Goal: Find specific page/section: Find specific page/section

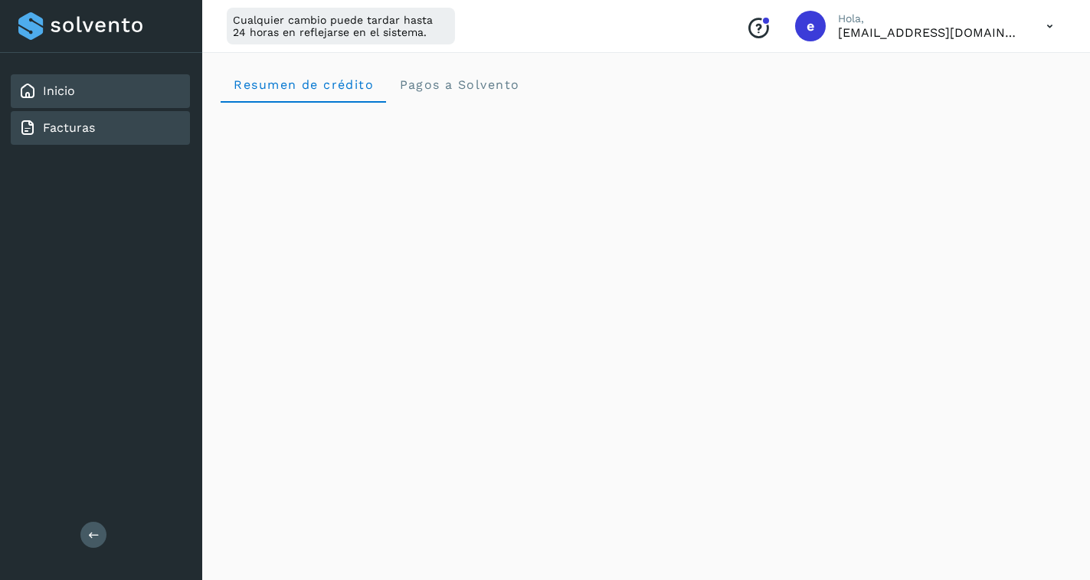
click at [77, 122] on link "Facturas" at bounding box center [69, 127] width 52 height 15
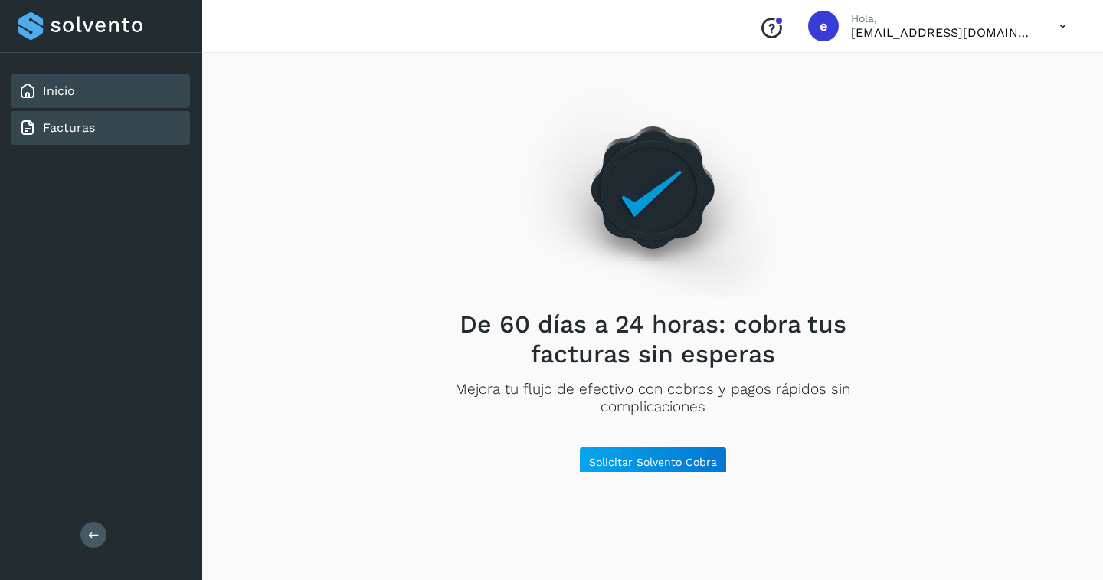
click at [85, 96] on div "Inicio" at bounding box center [100, 91] width 179 height 34
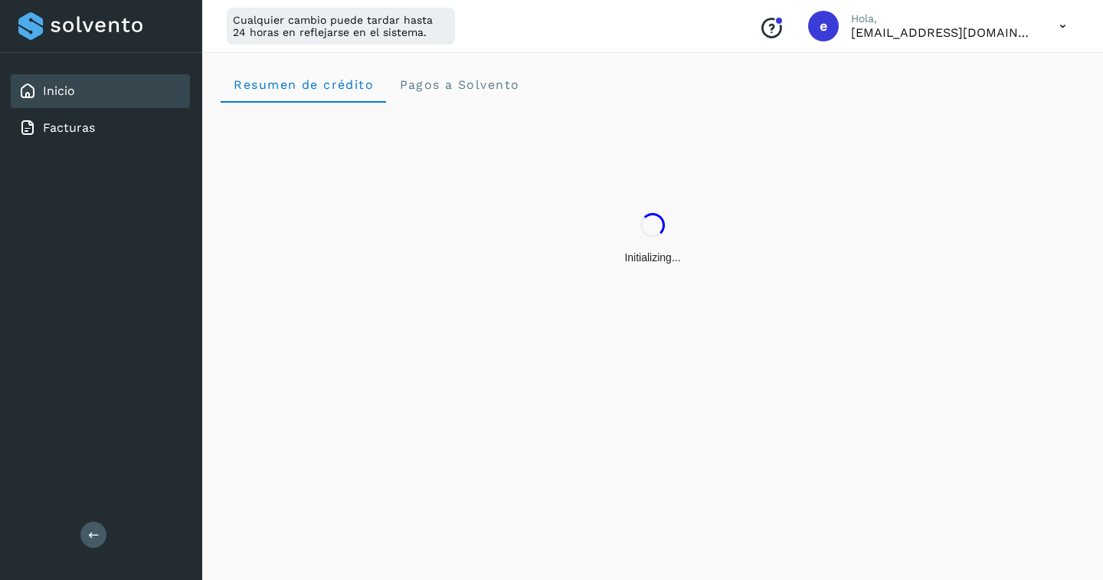
click at [1061, 28] on icon at bounding box center [1062, 26] width 31 height 31
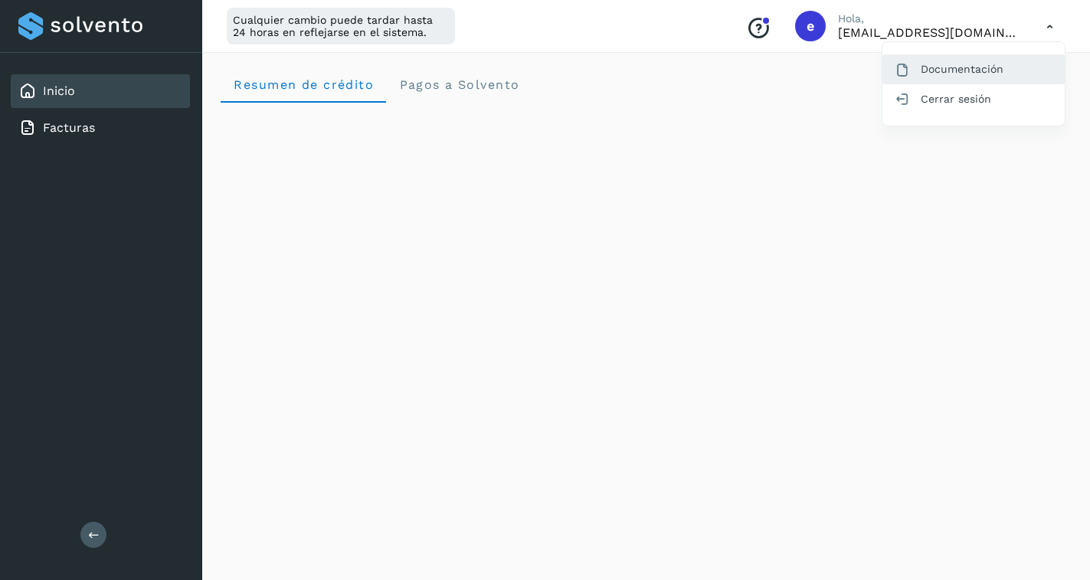
click at [995, 67] on div "Documentación" at bounding box center [973, 68] width 182 height 29
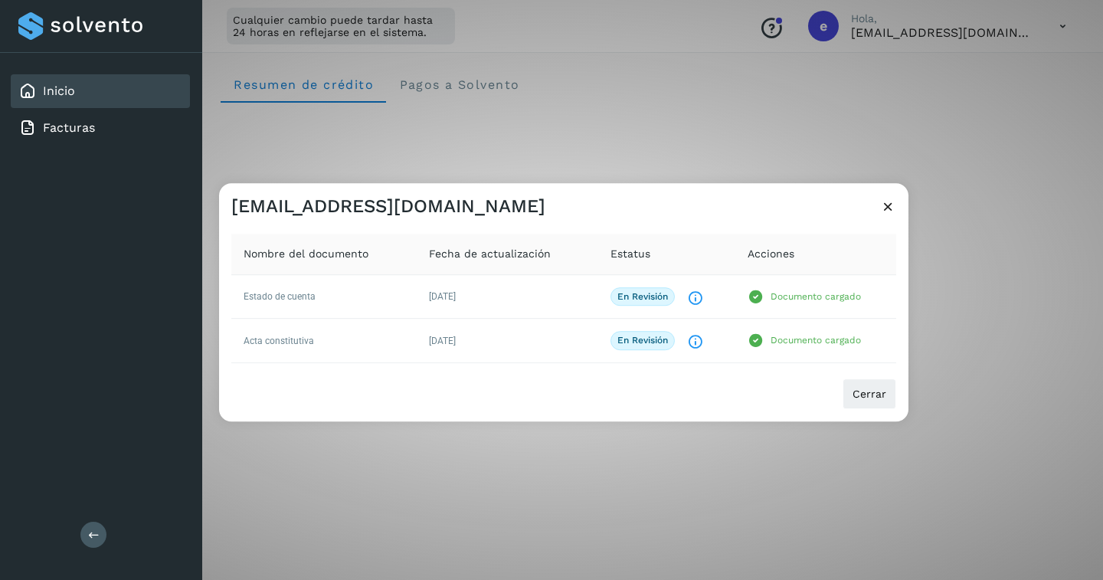
click at [891, 208] on icon at bounding box center [888, 206] width 16 height 16
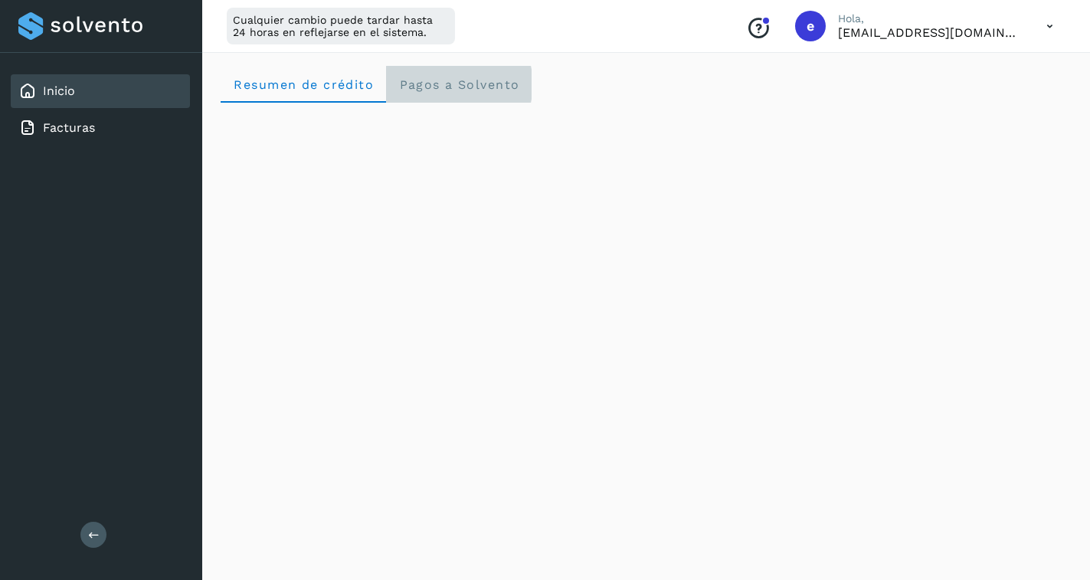
click at [464, 92] on Solvento "Pagos a Solvento" at bounding box center [459, 84] width 146 height 37
